Goal: Task Accomplishment & Management: Use online tool/utility

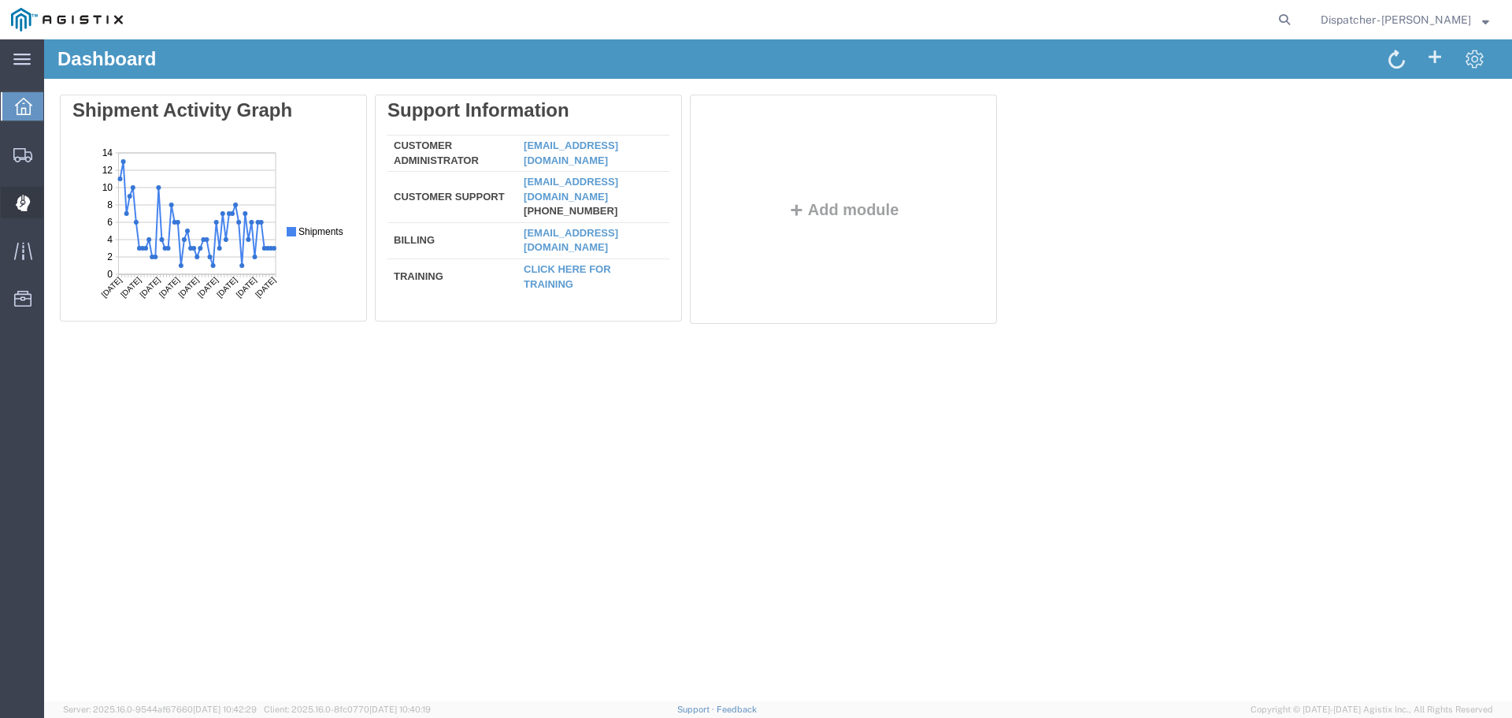
click at [12, 205] on div at bounding box center [23, 203] width 44 height 32
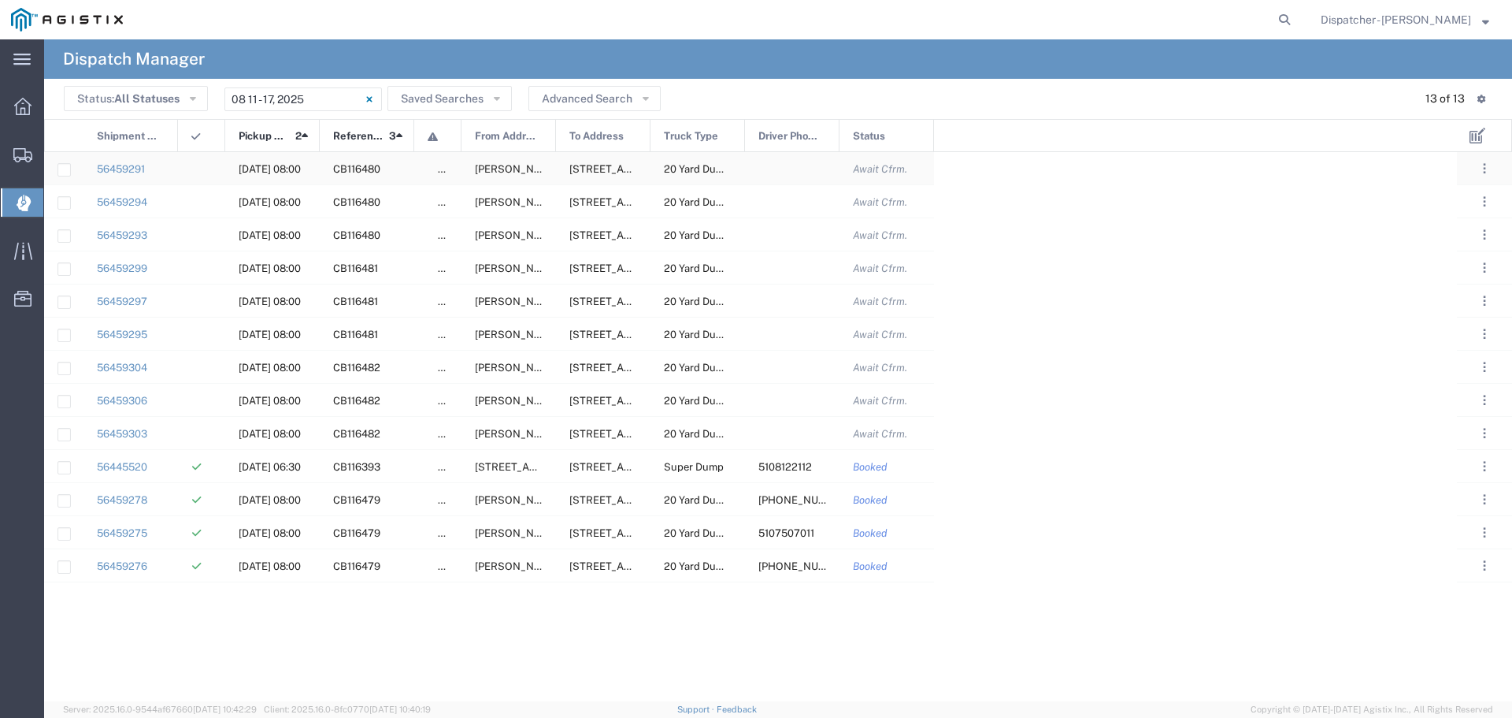
click at [803, 169] on div at bounding box center [792, 168] width 95 height 32
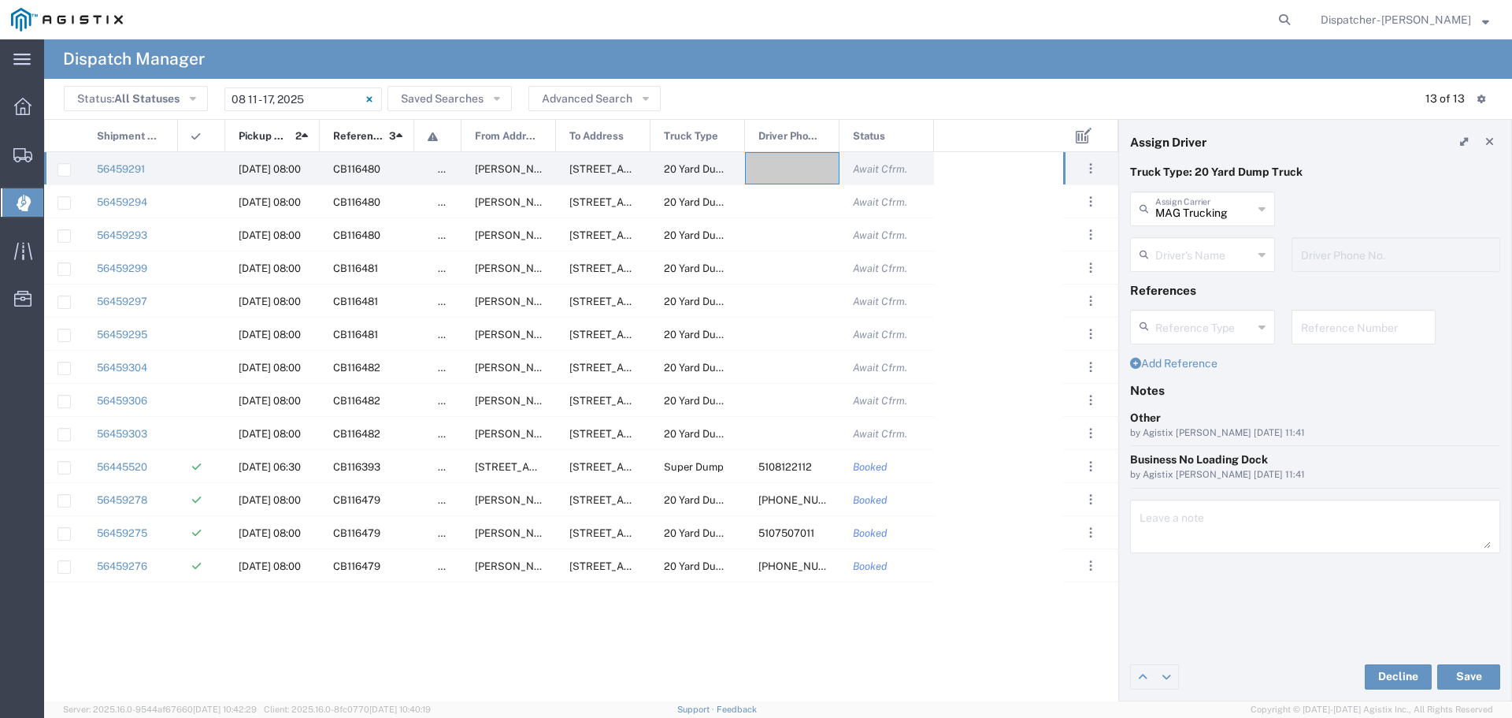
click at [1263, 254] on icon at bounding box center [1262, 254] width 7 height 25
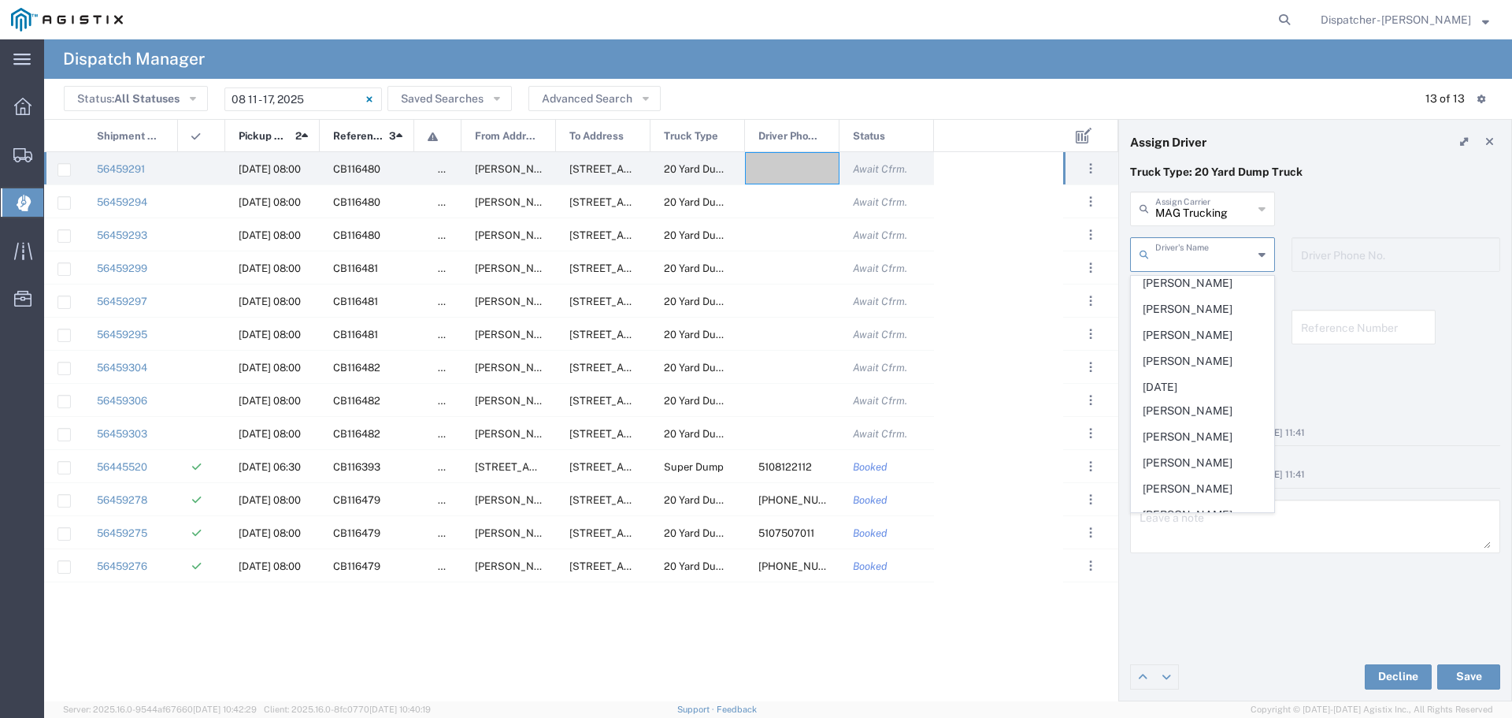
scroll to position [606, 0]
click at [1192, 441] on span "[PERSON_NAME]" at bounding box center [1203, 429] width 142 height 24
type input "[PERSON_NAME]"
type input "5107507011"
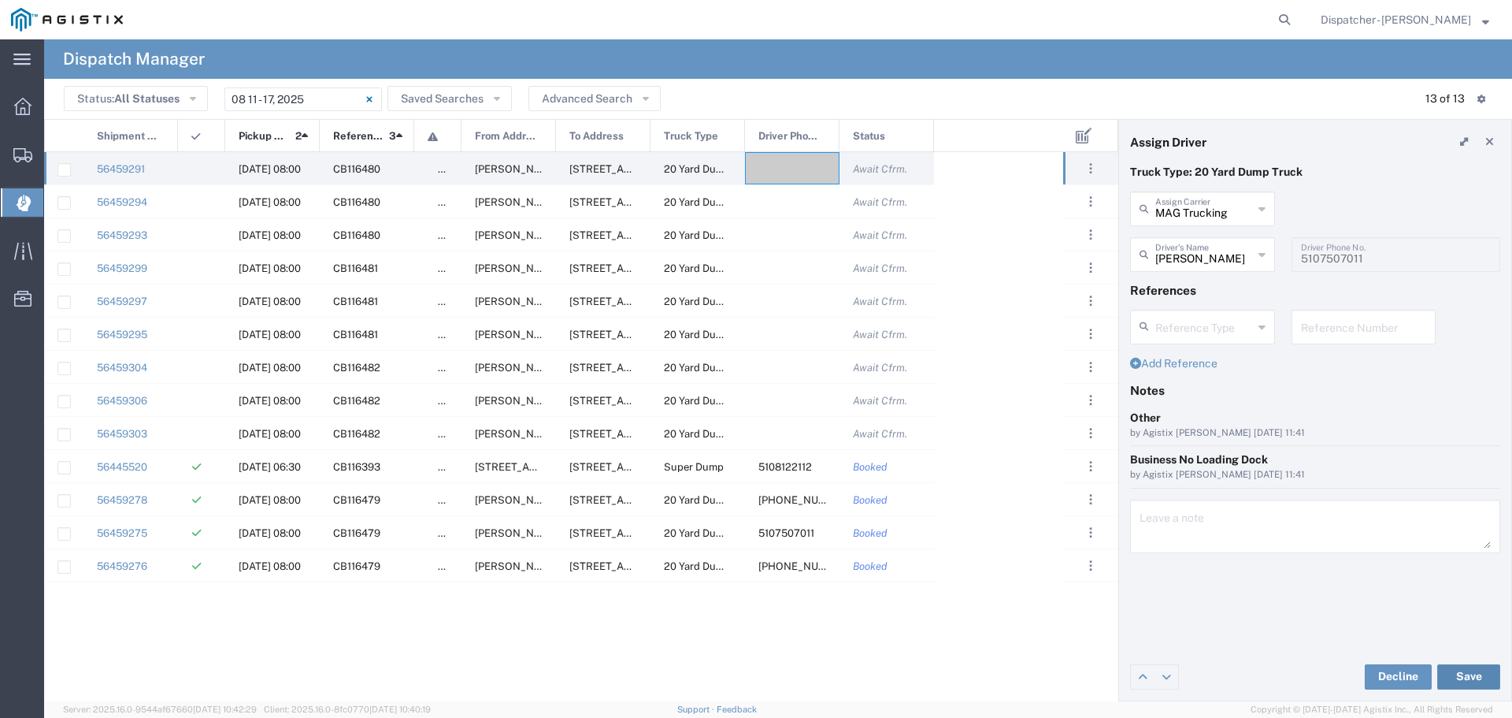
click at [1463, 677] on button "Save" at bounding box center [1469, 676] width 63 height 25
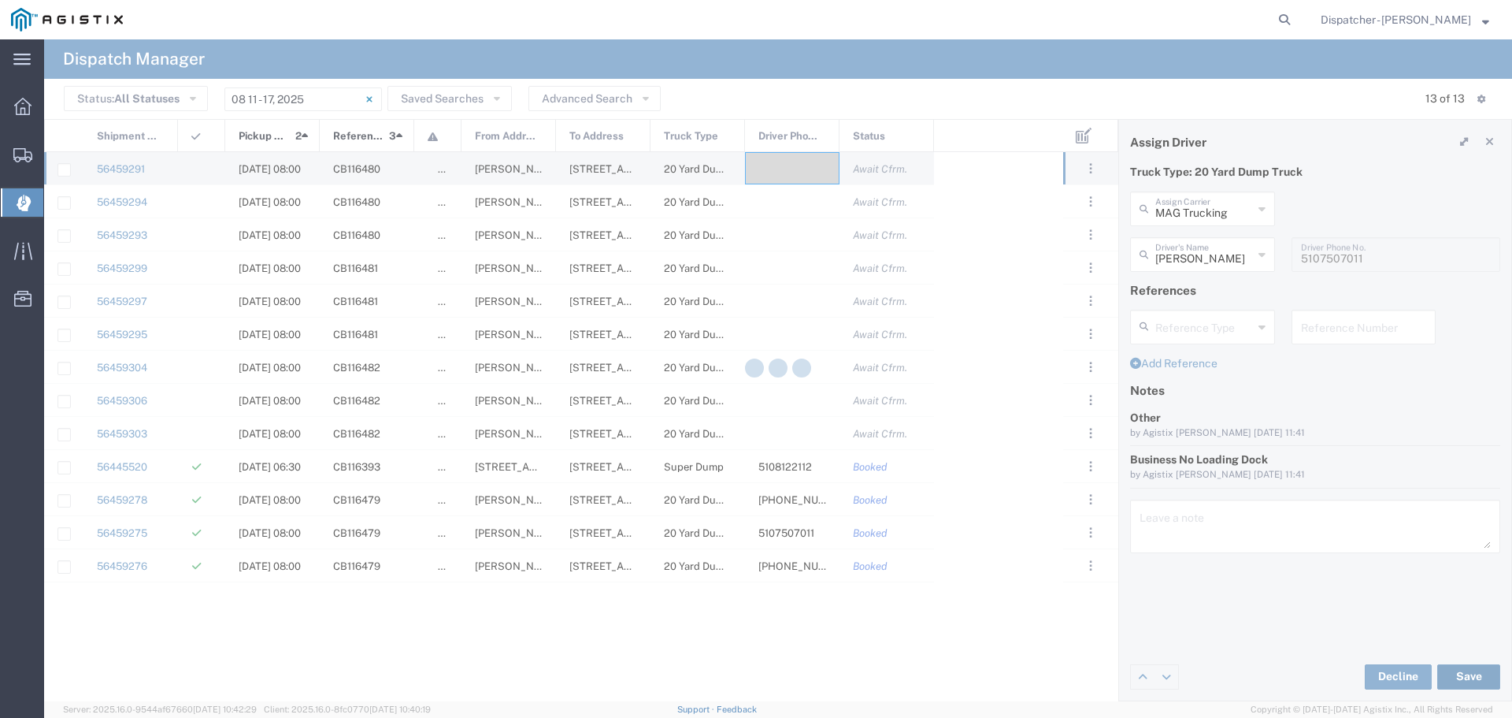
type input "[PERSON_NAME]"
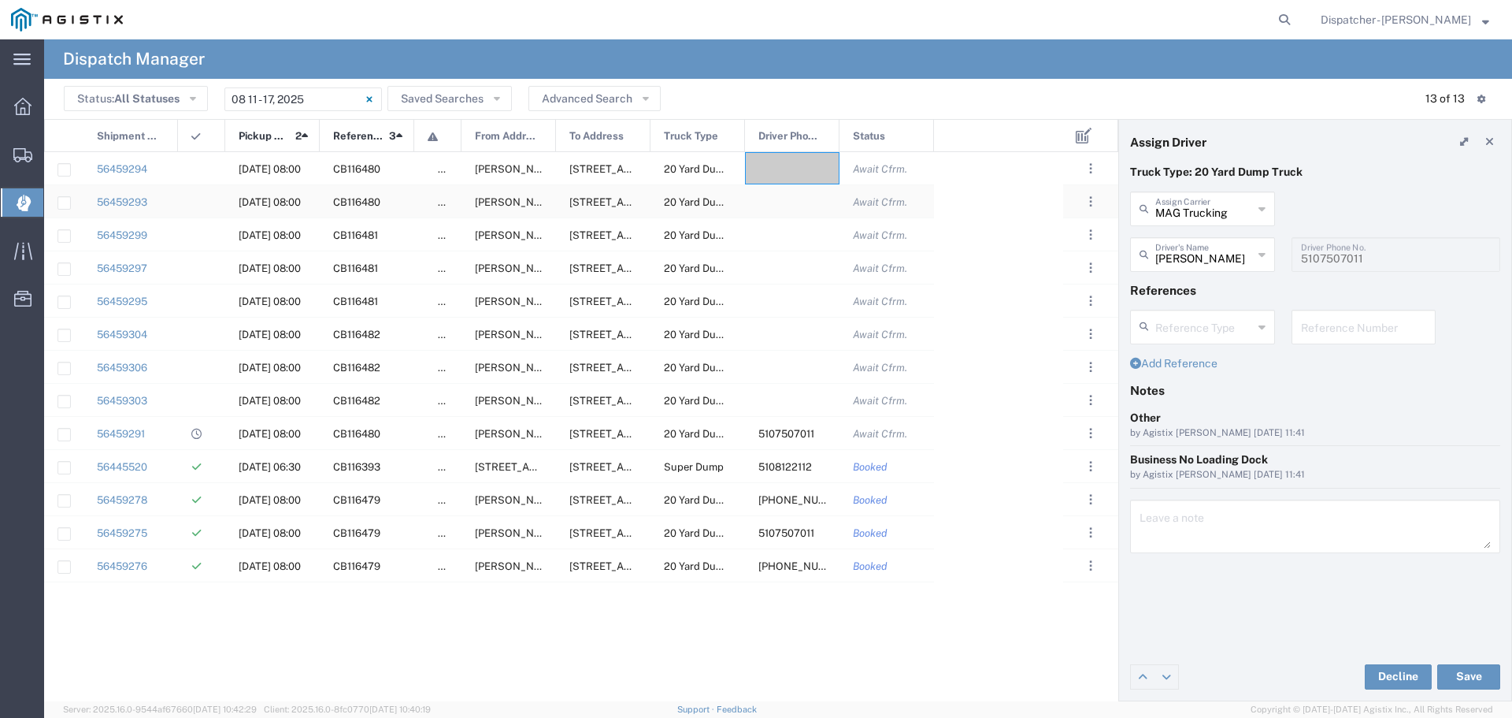
click at [811, 200] on div at bounding box center [792, 201] width 95 height 32
click at [796, 206] on div at bounding box center [792, 201] width 95 height 32
click at [1266, 202] on div "MAG Trucking Assign Carrier" at bounding box center [1202, 208] width 145 height 35
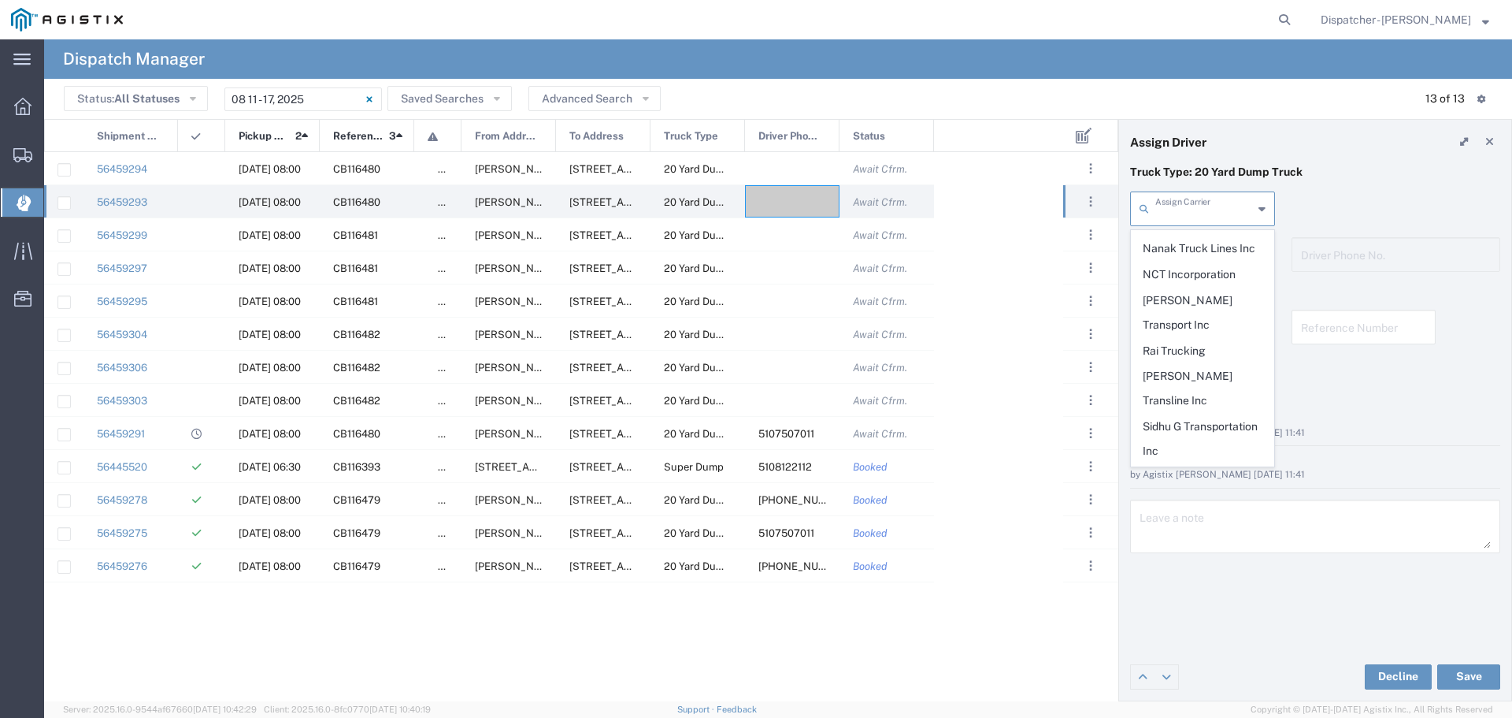
scroll to position [714, 0]
click at [1172, 452] on span "Sidhu Trucking Inc" at bounding box center [1203, 464] width 142 height 24
type input "Sidhu Trucking Inc"
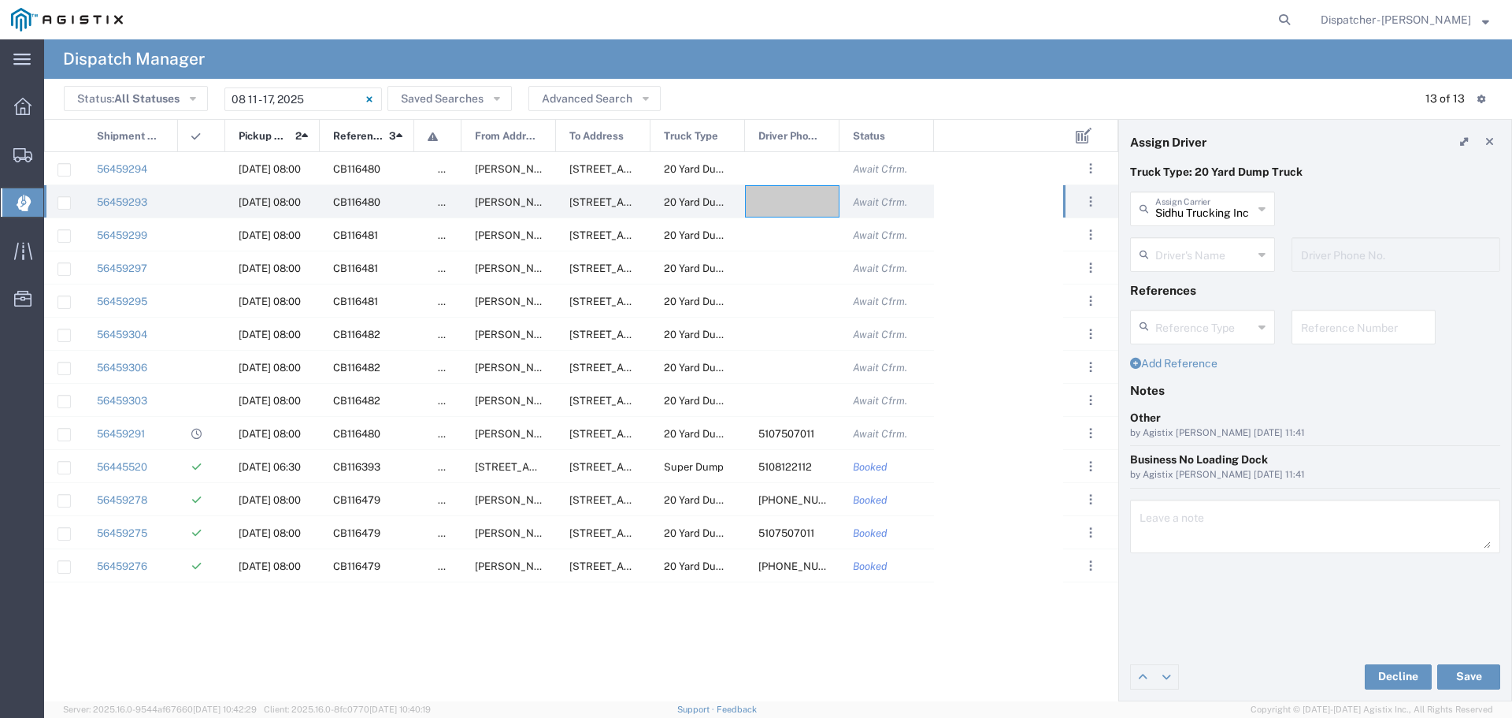
click at [1266, 253] on div "Driver's Name" at bounding box center [1202, 254] width 145 height 35
click at [1174, 288] on span "[PERSON_NAME]" at bounding box center [1203, 288] width 142 height 24
type input "[PERSON_NAME]"
type input "[PHONE_NUMBER]"
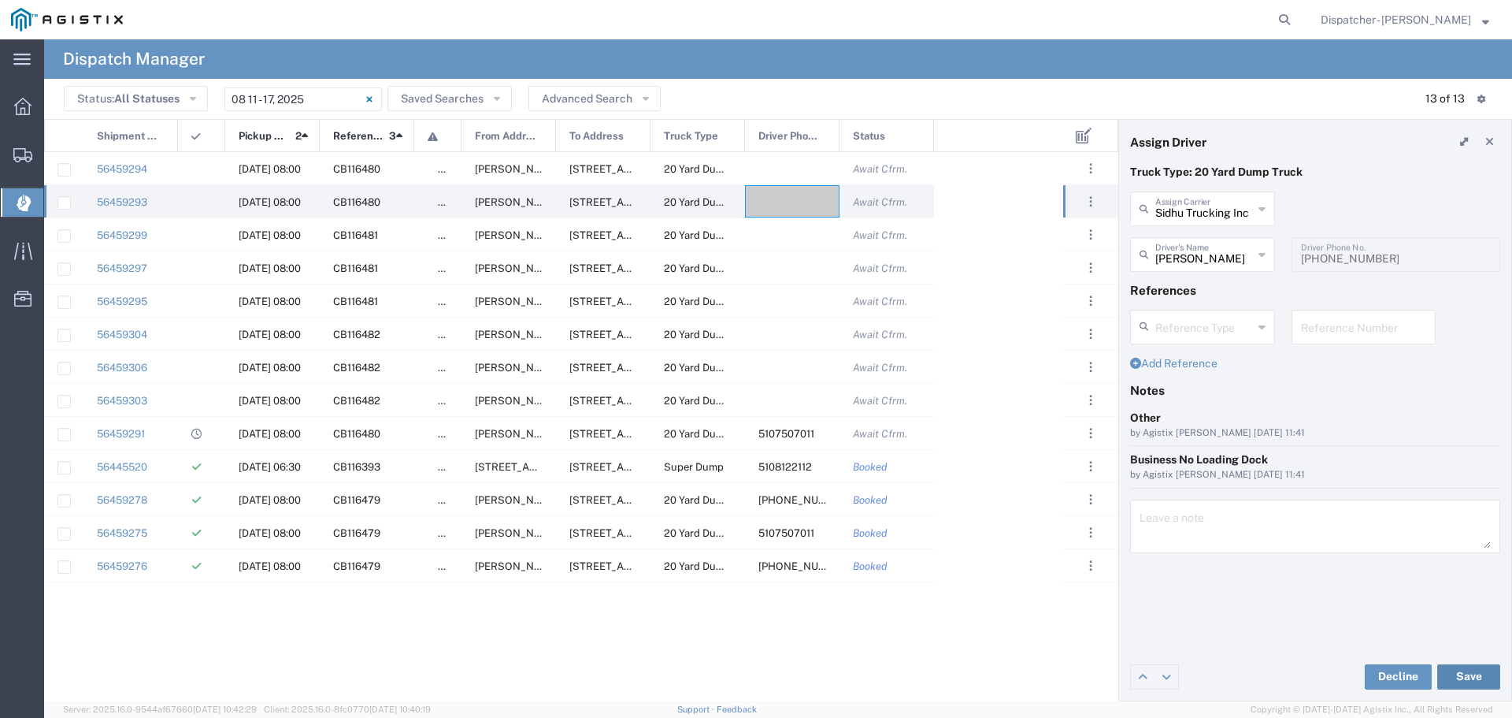
click at [1475, 673] on button "Save" at bounding box center [1469, 676] width 63 height 25
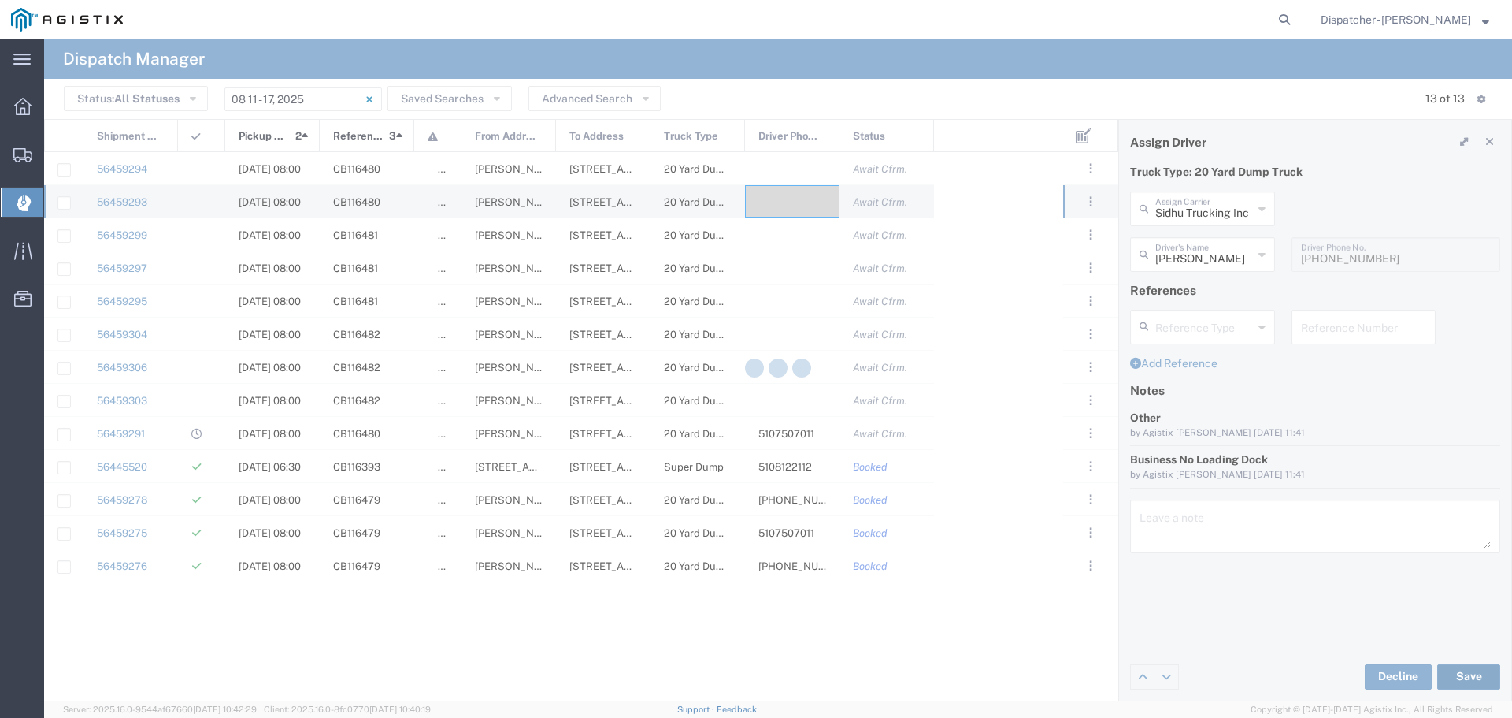
type input "[PERSON_NAME]"
type input "Sidhu Trucking Inc"
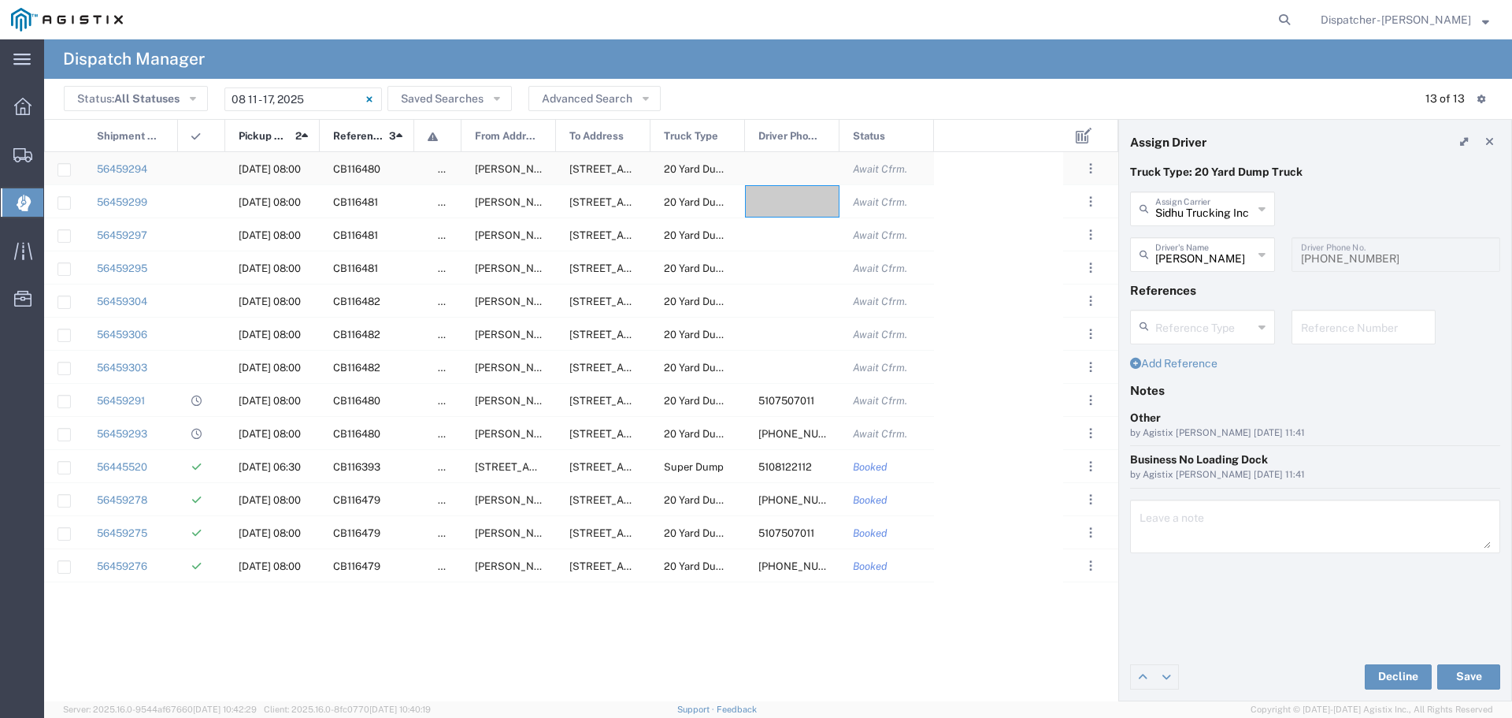
click at [810, 166] on div at bounding box center [792, 168] width 95 height 32
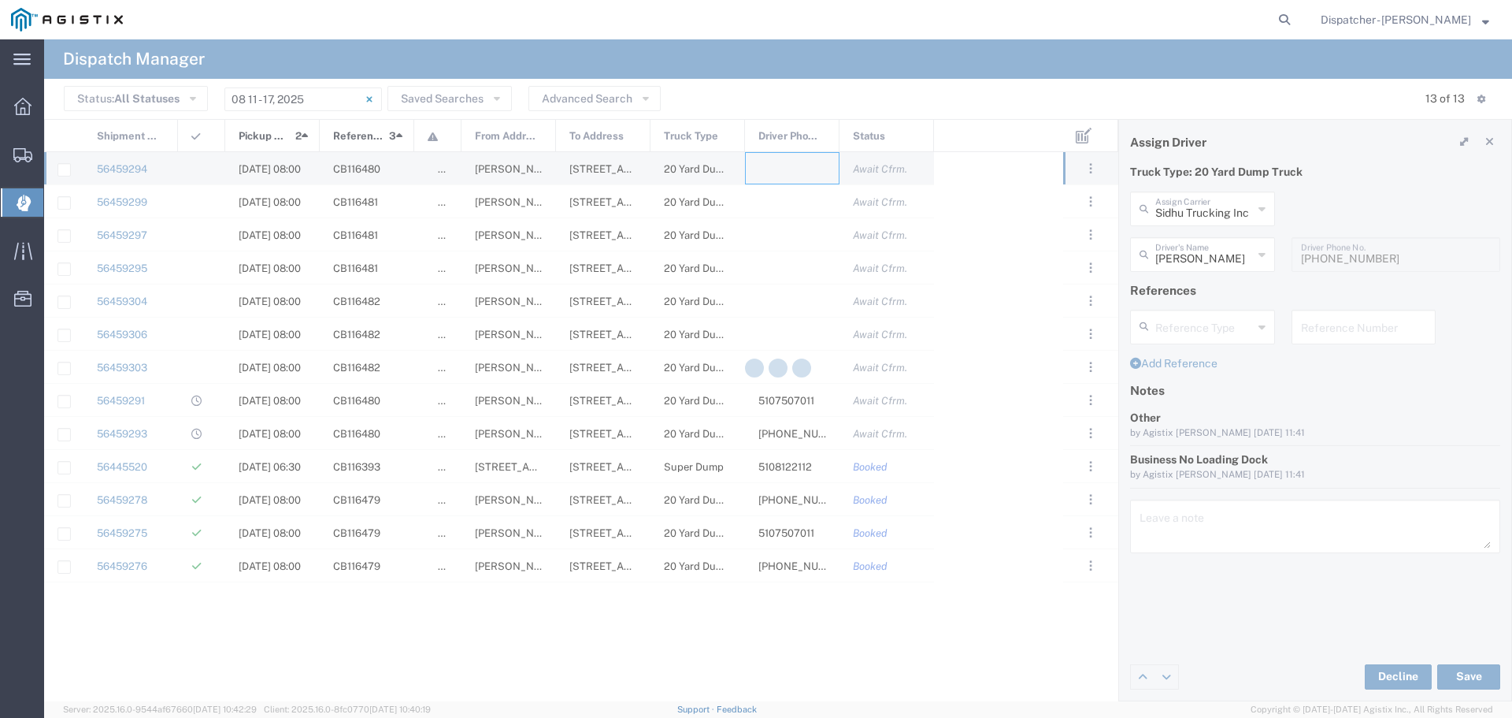
type input "MAG Trucking"
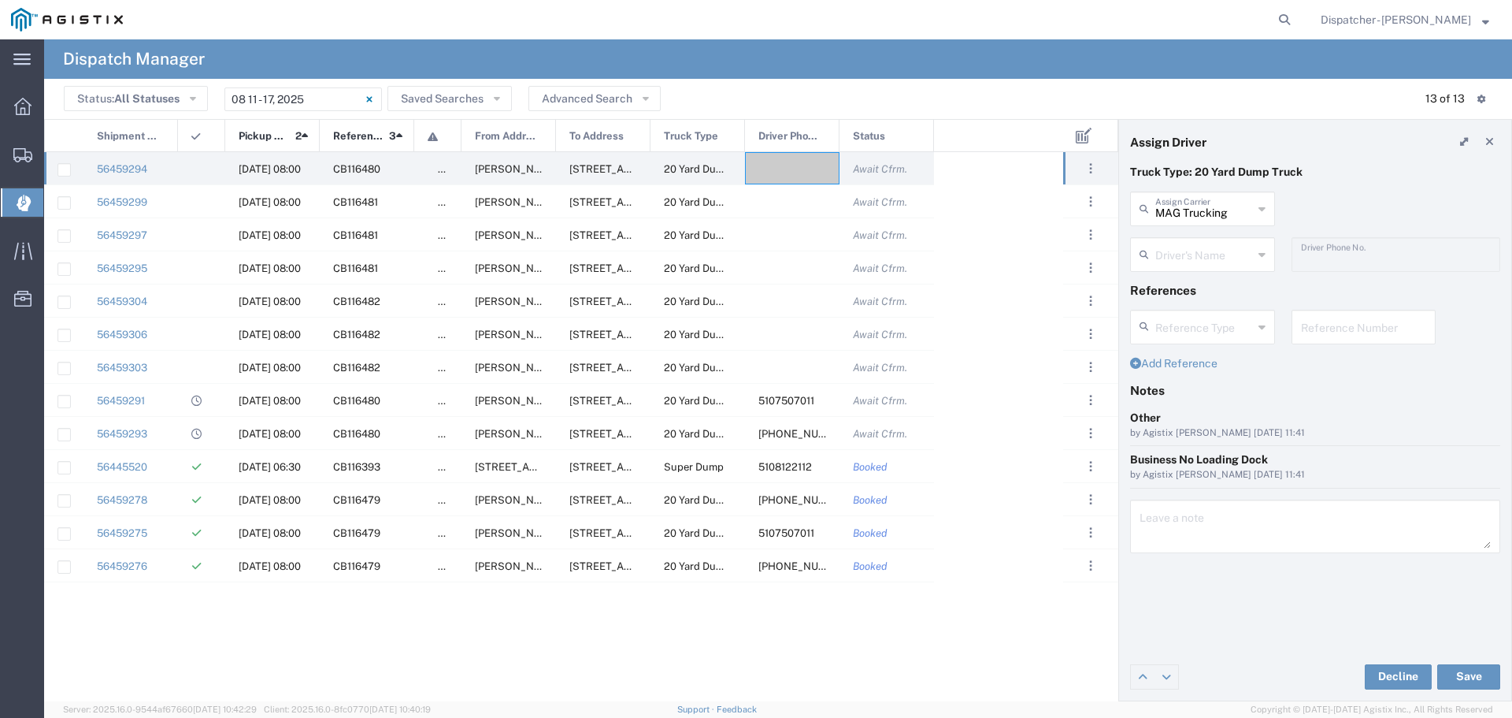
click at [1267, 252] on div "Driver's Name" at bounding box center [1202, 254] width 145 height 35
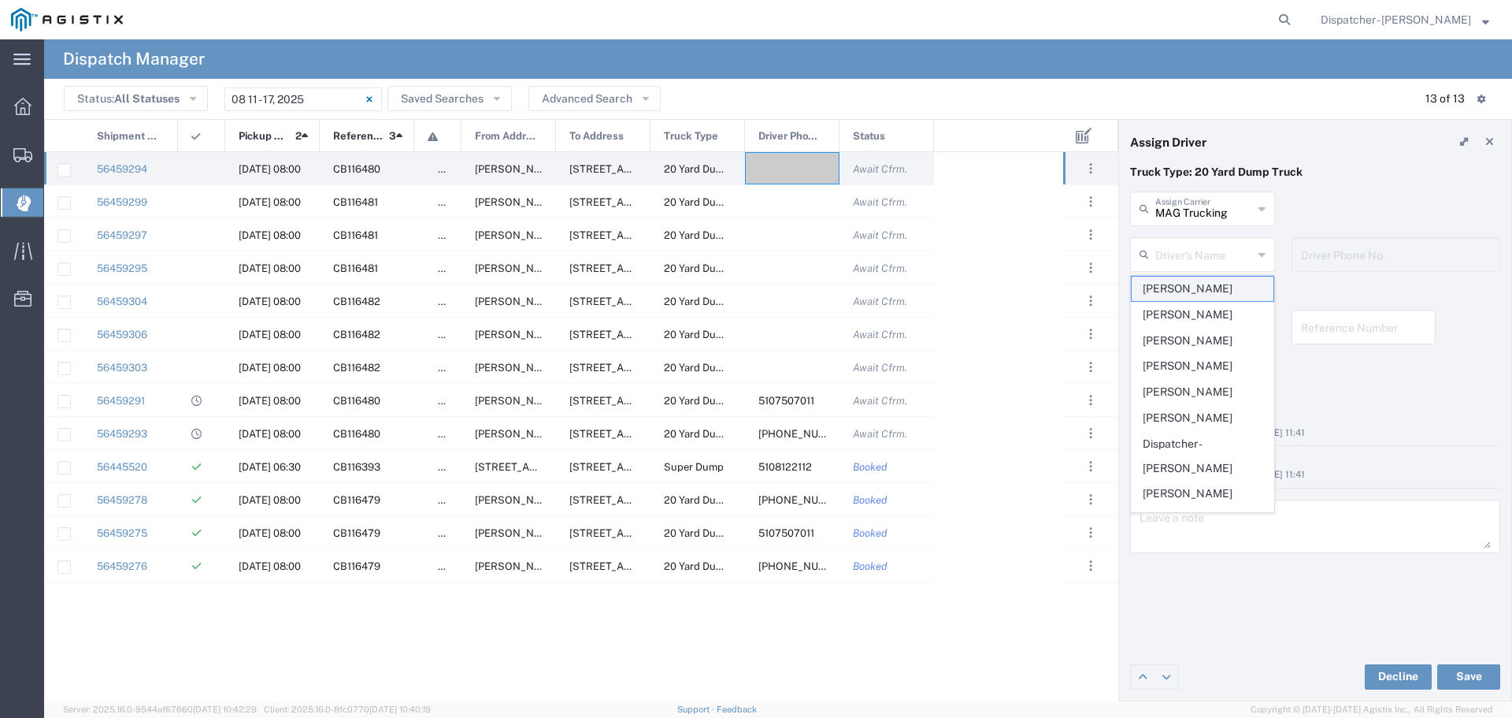
click at [1212, 288] on span "[PERSON_NAME]" at bounding box center [1203, 288] width 142 height 24
type input "[PERSON_NAME]"
type input "[PHONE_NUMBER]"
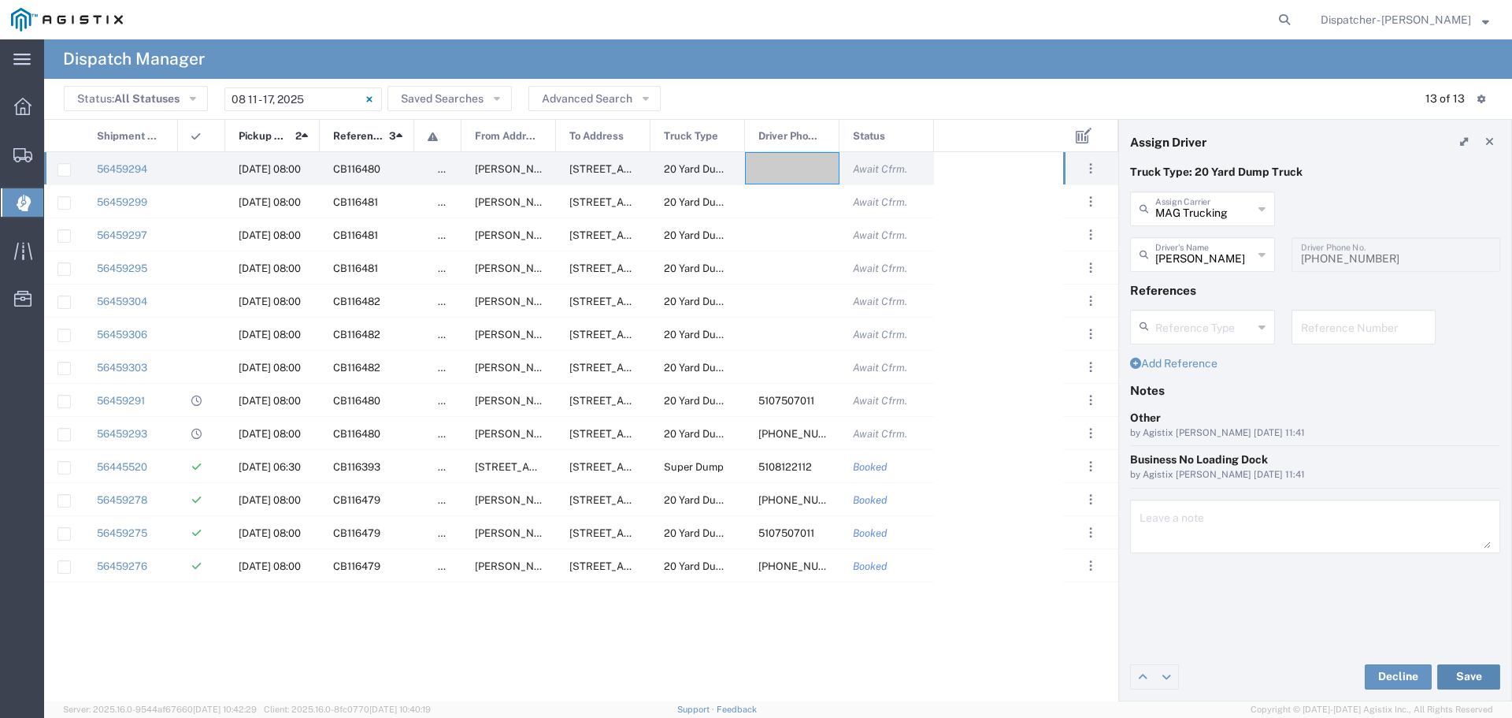
click at [1478, 682] on button "Save" at bounding box center [1469, 676] width 63 height 25
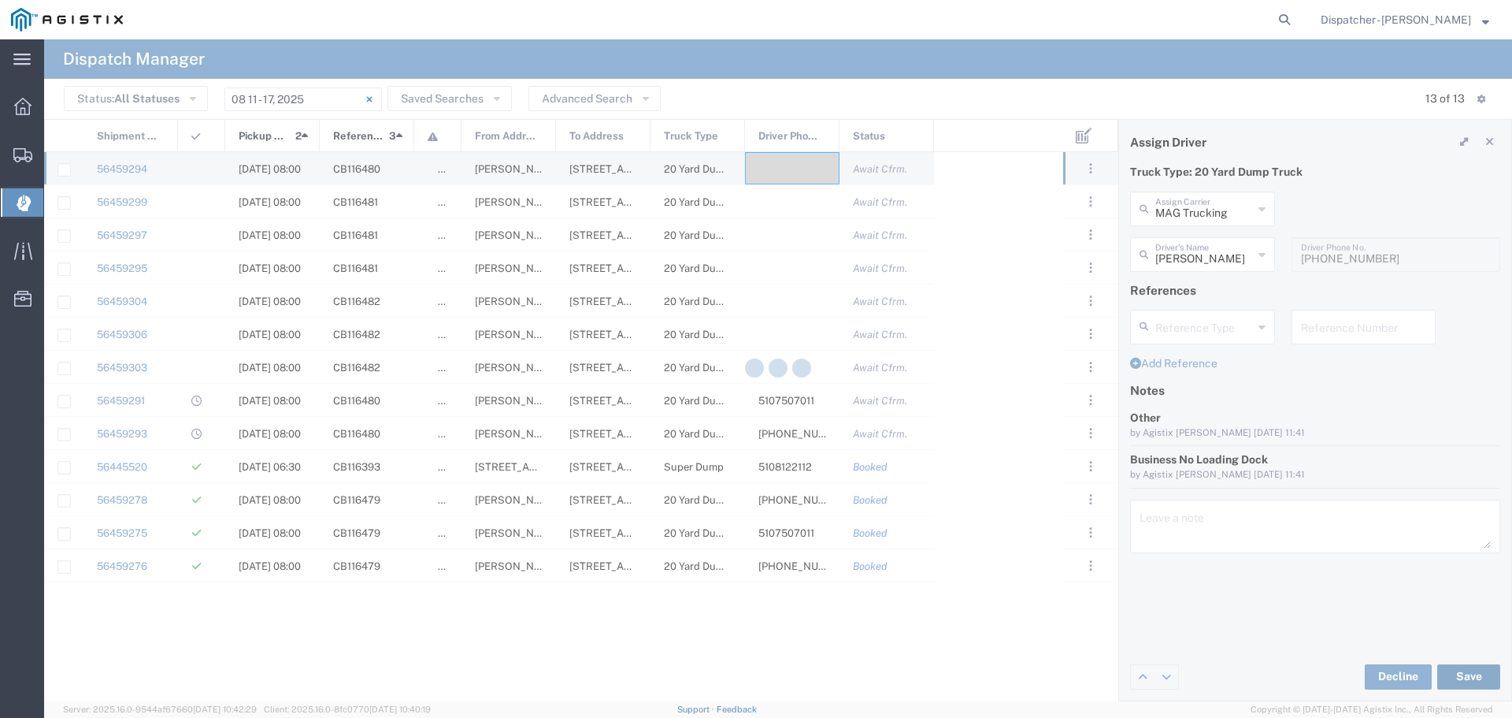
type input "[PERSON_NAME]"
